Goal: Check status

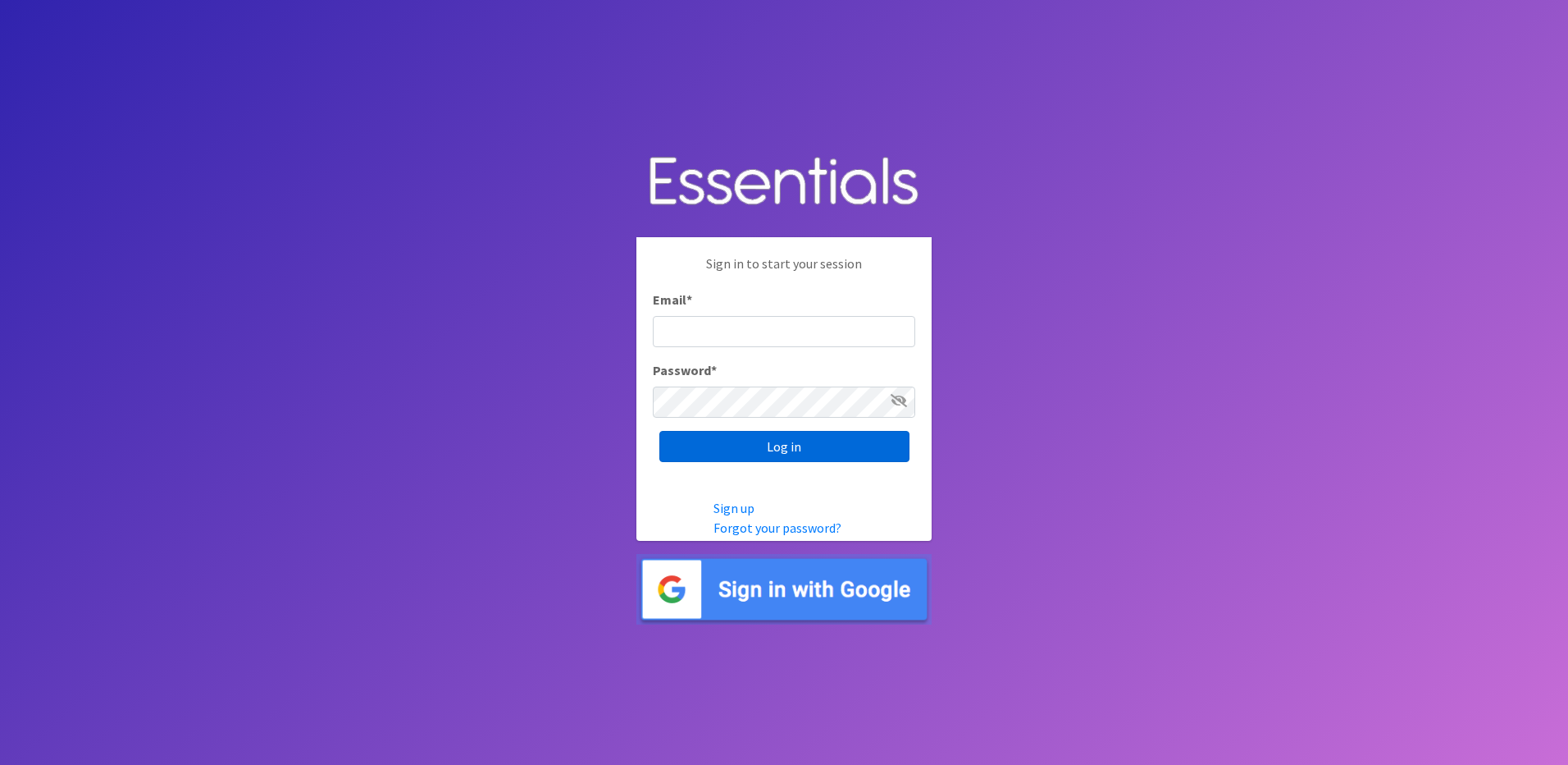
type input "info@marylanddiaperbank.org"
click at [742, 445] on input "Log in" at bounding box center [784, 446] width 250 height 31
type input "[EMAIL_ADDRESS][DOMAIN_NAME]"
click at [805, 444] on input "Log in" at bounding box center [784, 446] width 250 height 31
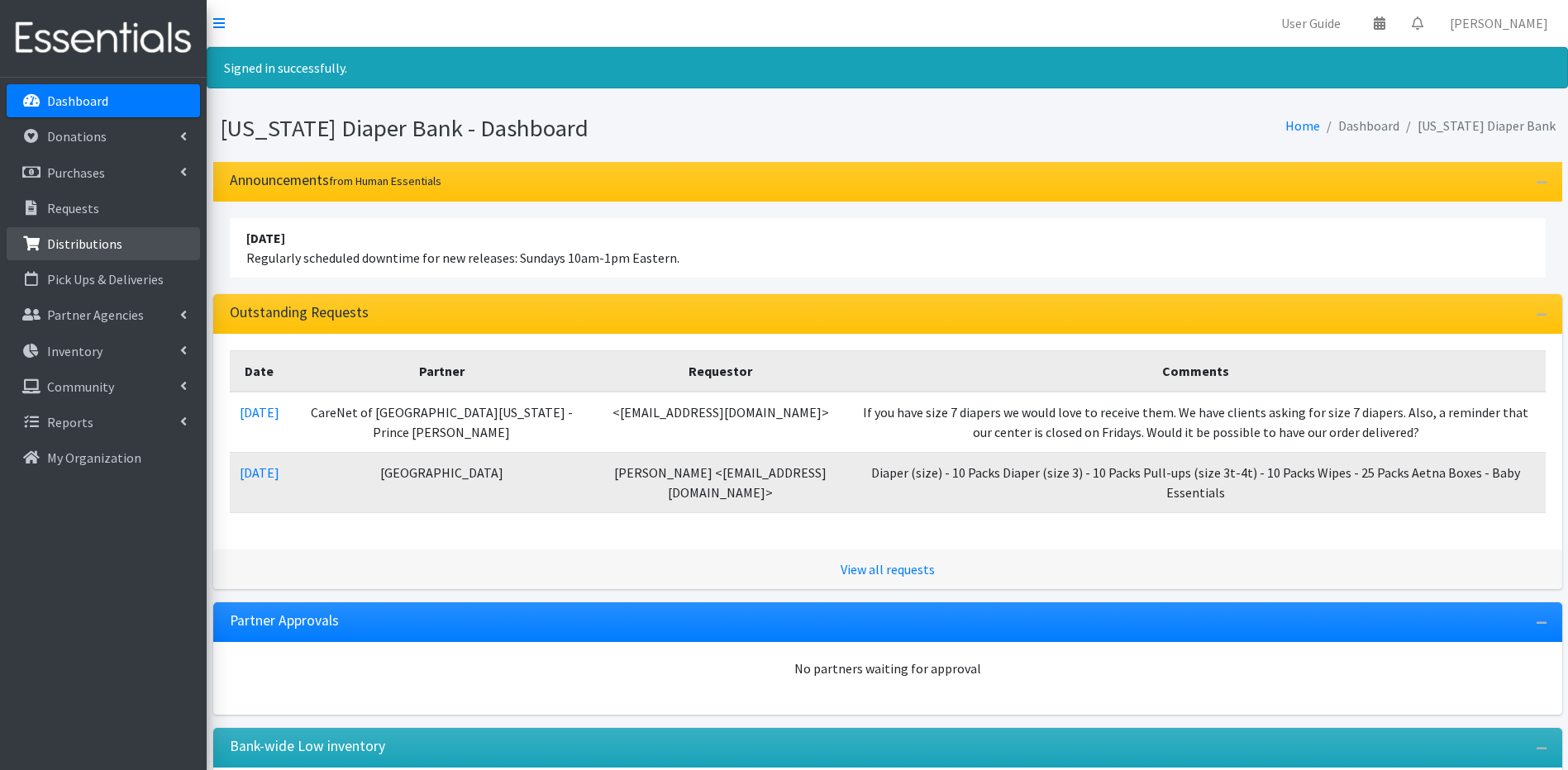
click at [154, 250] on link "Distributions" at bounding box center [103, 244] width 193 height 33
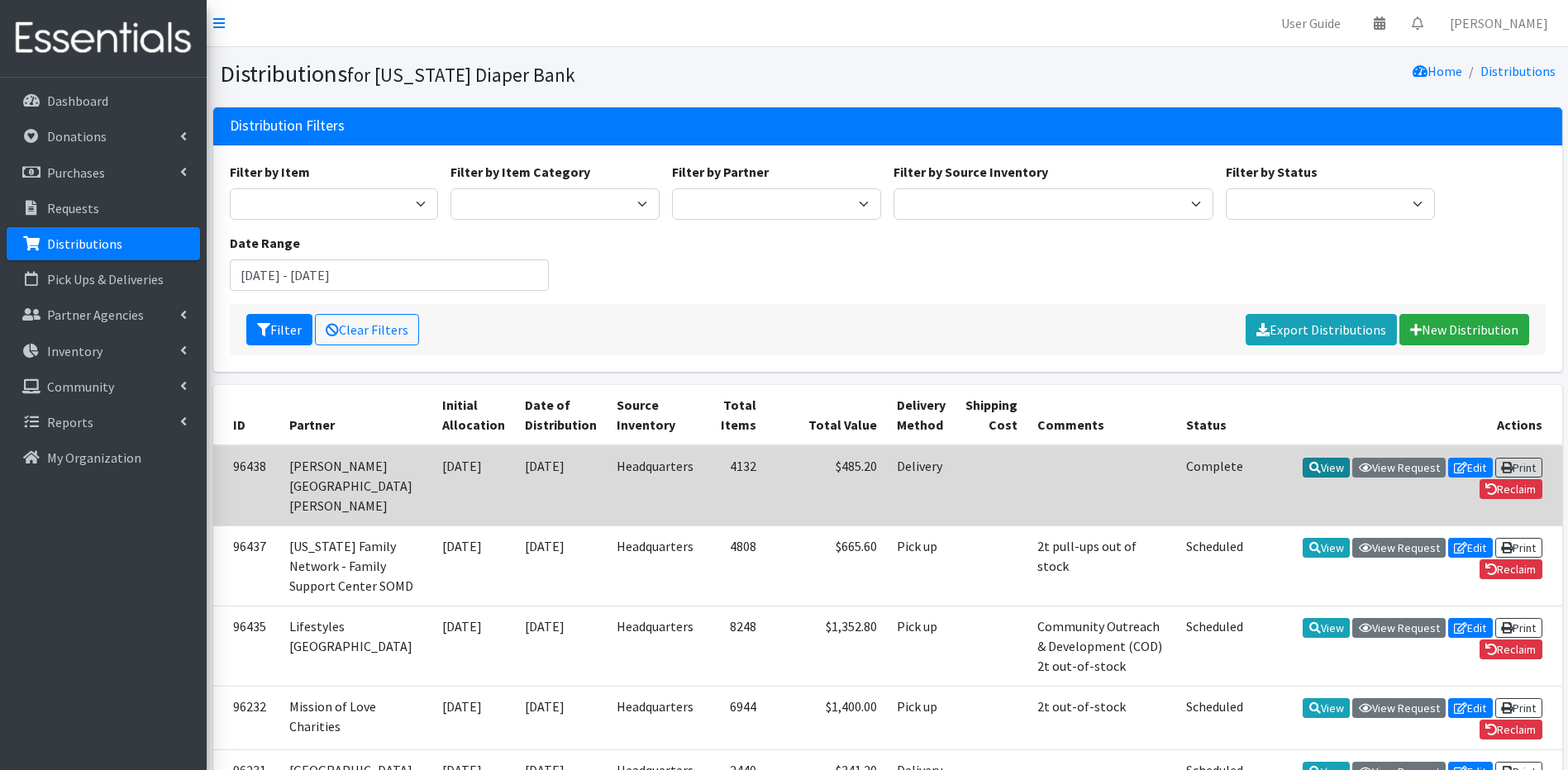
click at [1329, 463] on link "View" at bounding box center [1326, 468] width 47 height 19
